Goal: Transaction & Acquisition: Obtain resource

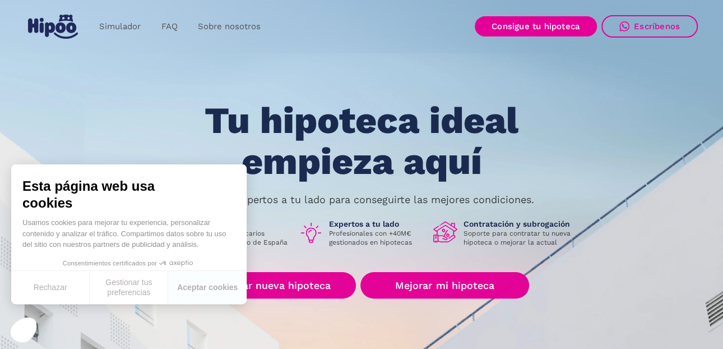
scroll to position [101, 0]
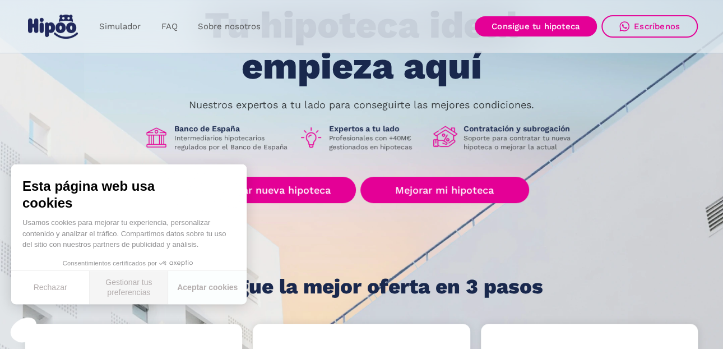
click at [128, 292] on button "Gestionar tus preferencias" at bounding box center [129, 287] width 78 height 33
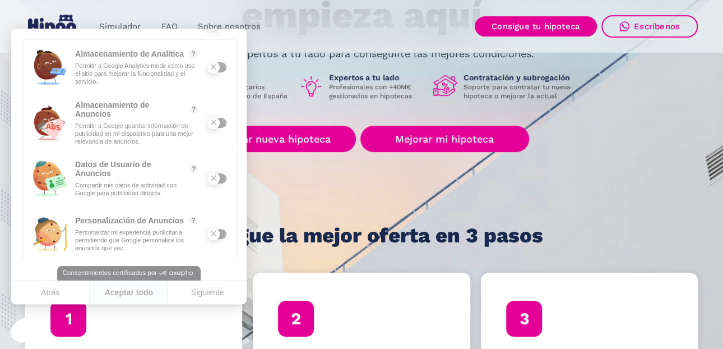
scroll to position [165, 0]
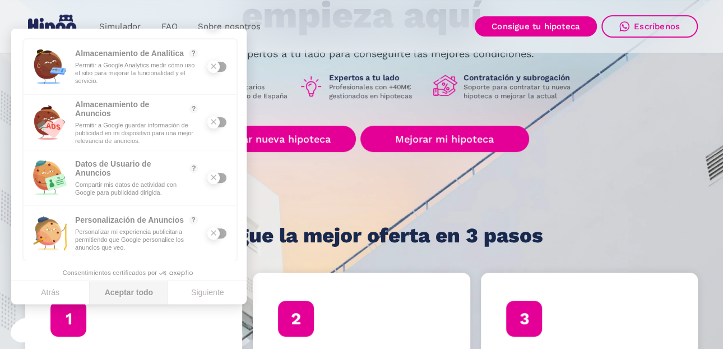
click at [139, 287] on button "Aceptar todo" at bounding box center [129, 293] width 78 height 24
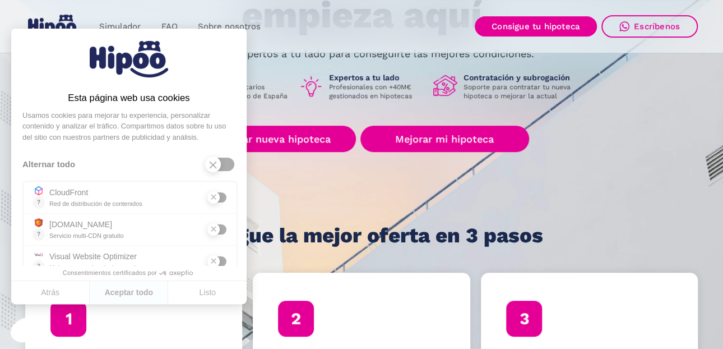
click at [277, 226] on h1 "Consigue la mejor oferta en 3 pasos" at bounding box center [361, 235] width 363 height 22
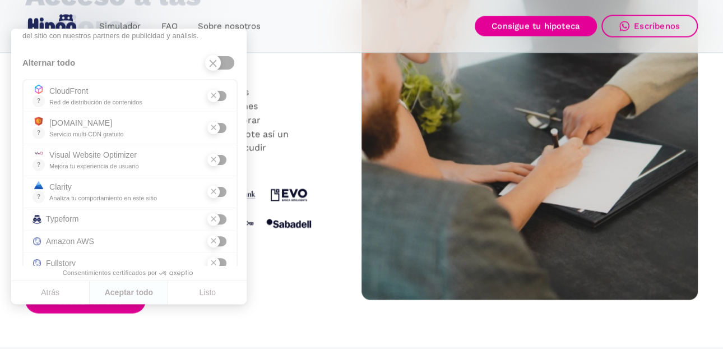
scroll to position [1222, 0]
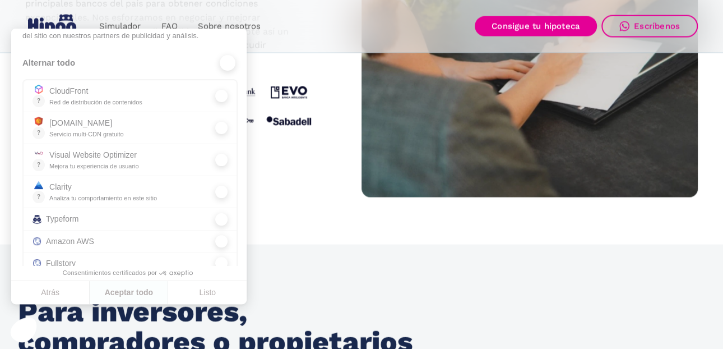
click at [211, 62] on div at bounding box center [220, 62] width 28 height 13
click at [57, 287] on button "Atrás" at bounding box center [50, 293] width 78 height 24
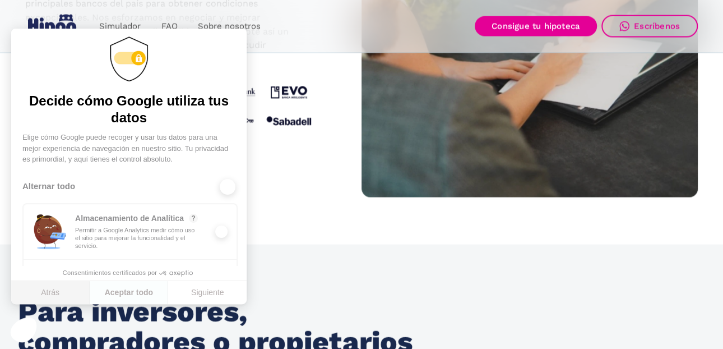
click at [51, 296] on button "Atrás" at bounding box center [50, 293] width 78 height 24
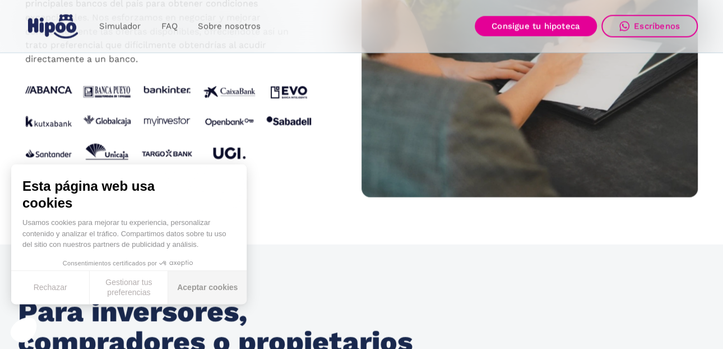
click at [208, 284] on button "Aceptar cookies" at bounding box center [207, 287] width 78 height 33
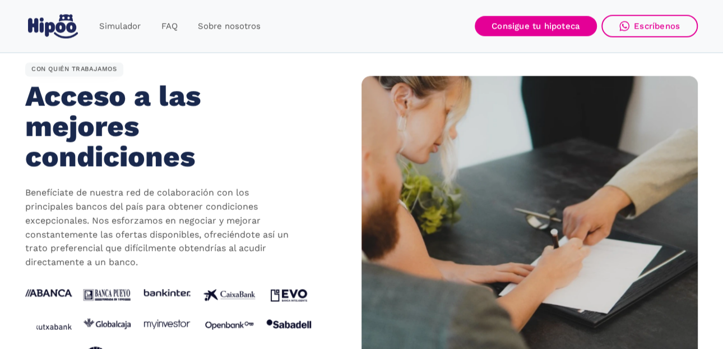
scroll to position [1019, 0]
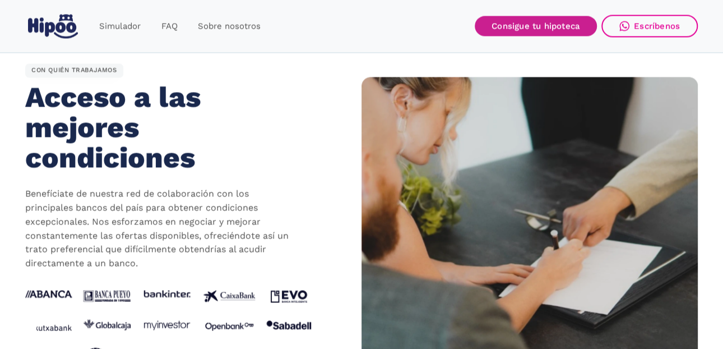
click at [510, 29] on link "Consigue tu hipoteca" at bounding box center [536, 26] width 122 height 20
